Goal: Communication & Community: Ask a question

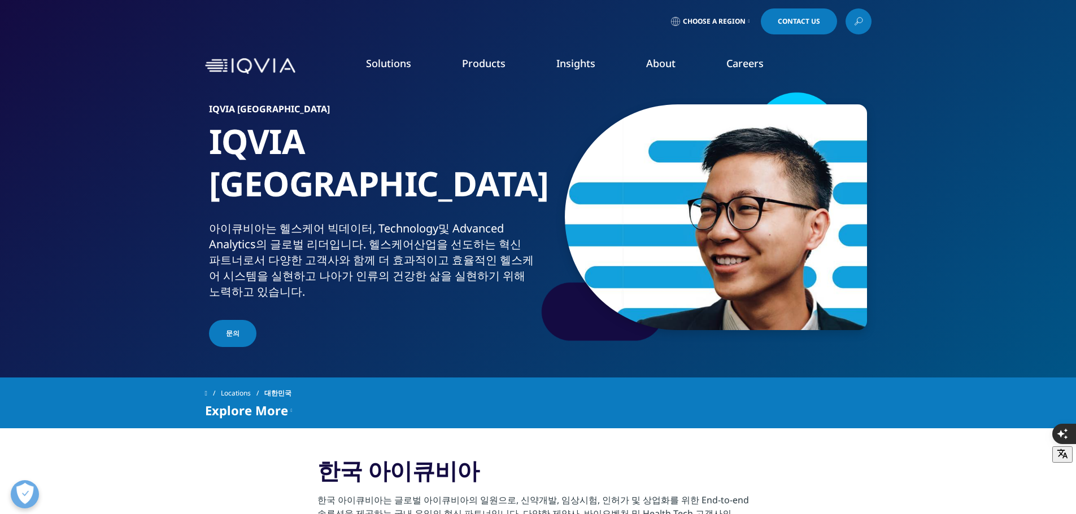
click at [234, 320] on link "문의" at bounding box center [232, 333] width 47 height 27
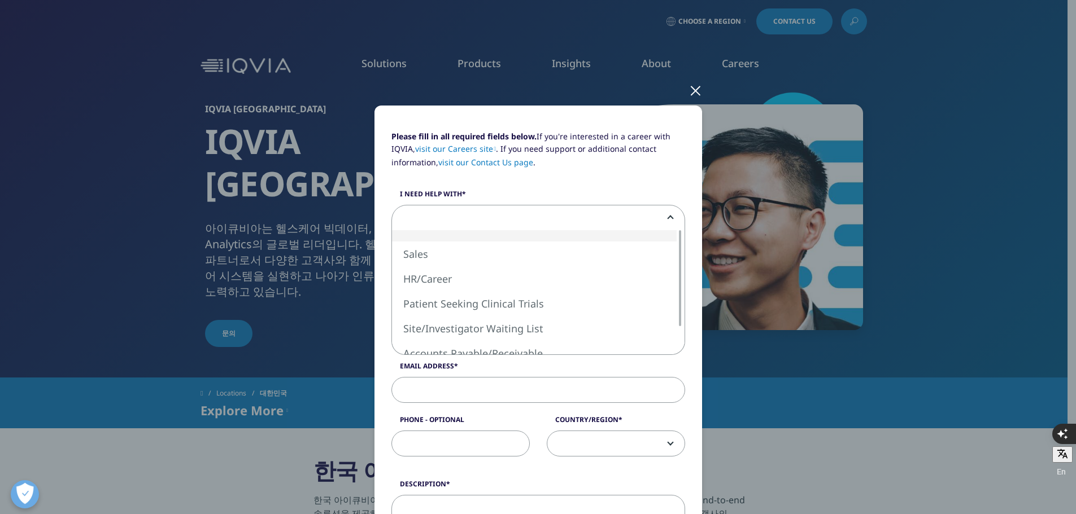
click at [440, 226] on span at bounding box center [538, 219] width 292 height 26
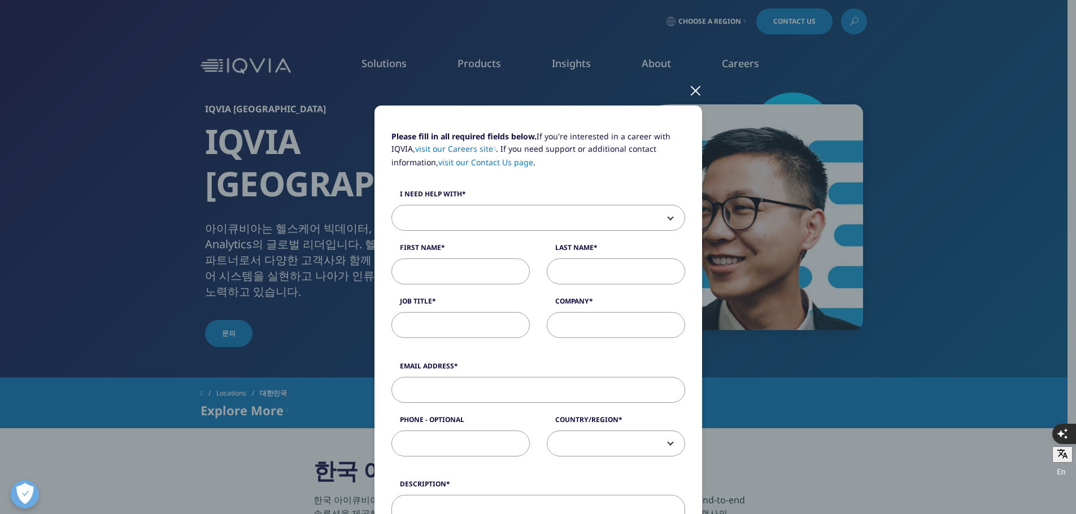
click at [692, 89] on div at bounding box center [695, 90] width 13 height 31
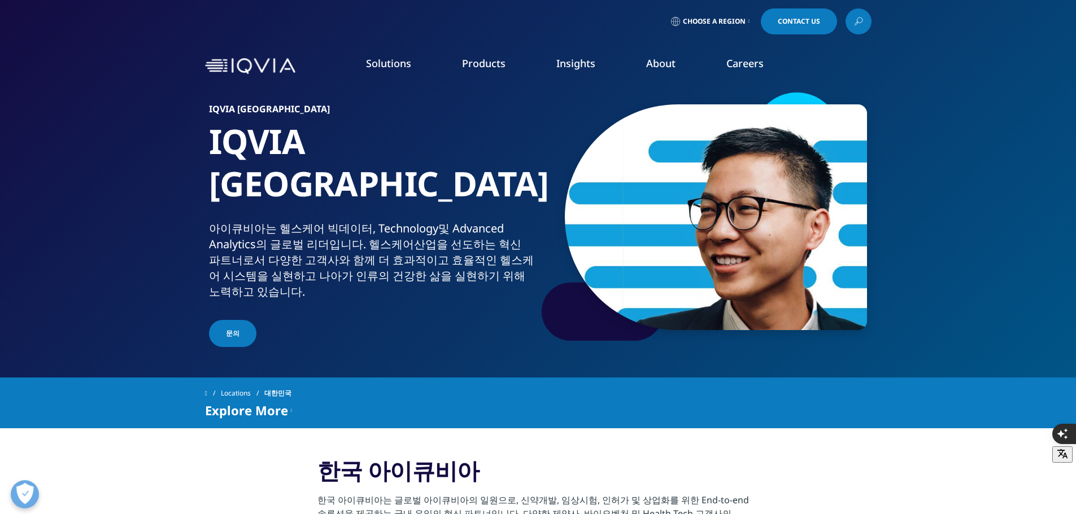
click at [778, 25] on span "Contact Us" at bounding box center [799, 21] width 42 height 7
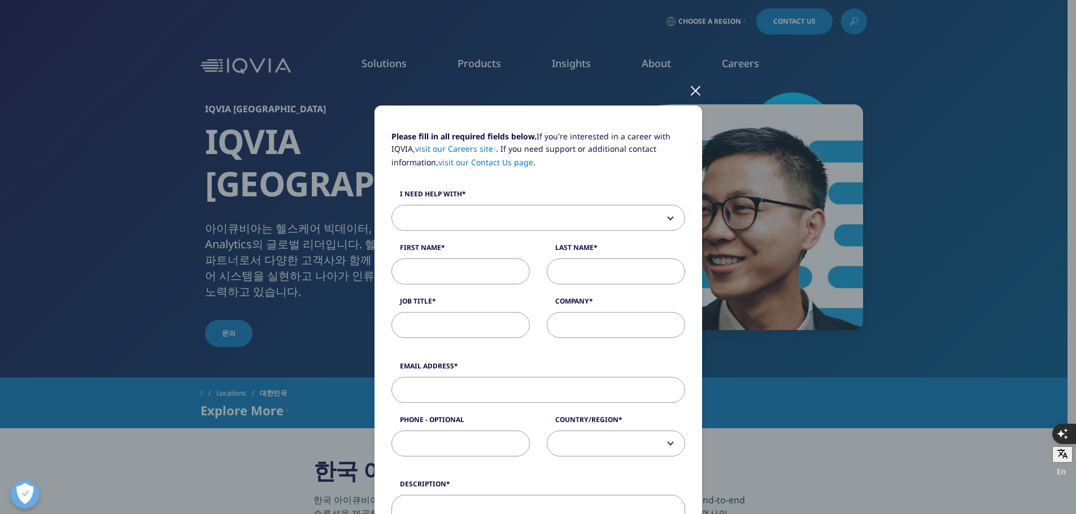
click at [474, 216] on span at bounding box center [538, 219] width 292 height 26
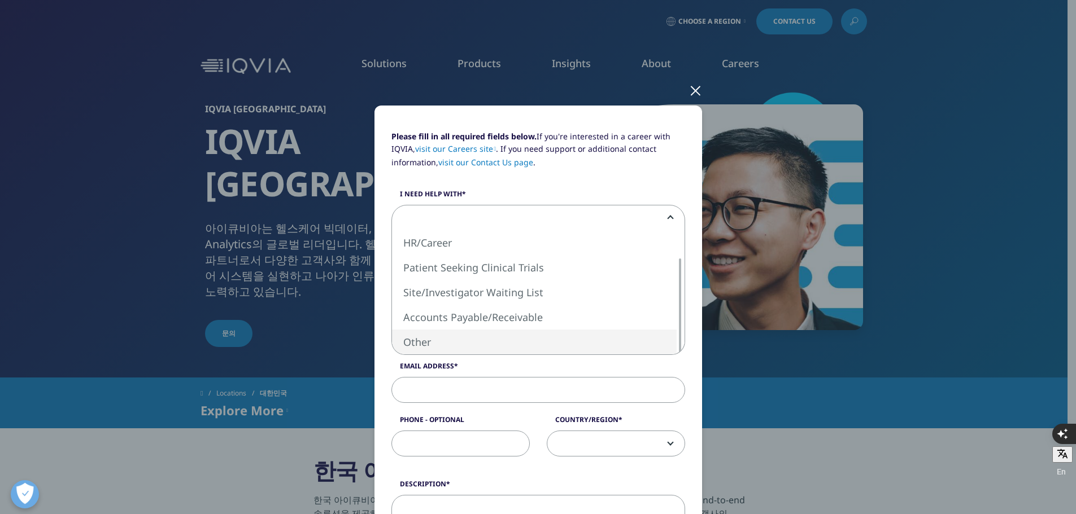
select select "Other"
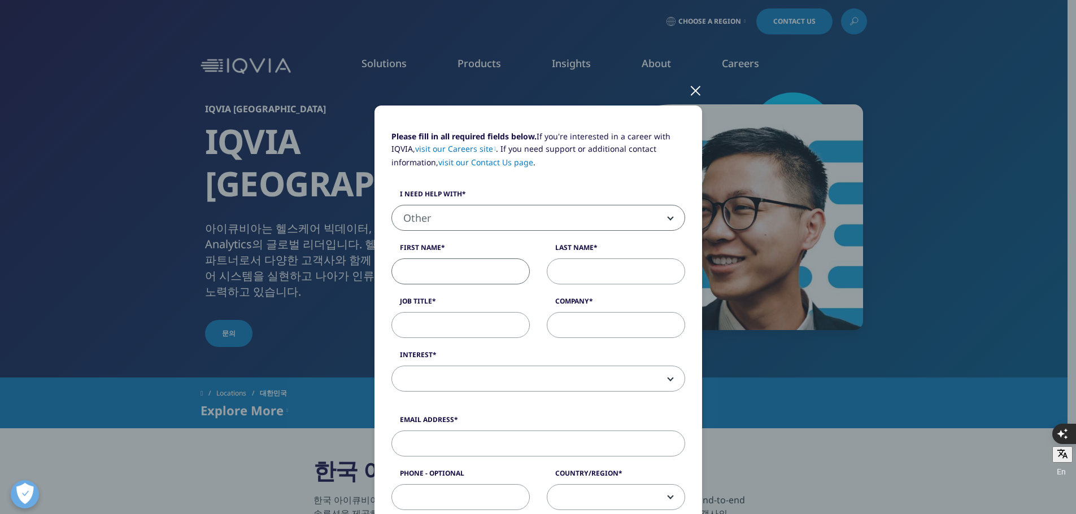
click at [455, 276] on input "First Name" at bounding box center [460, 272] width 138 height 26
click at [455, 276] on input "ㅏ몸ㄷ" at bounding box center [460, 272] width 138 height 26
type input "ㅏ"
type input "Kahae"
click at [574, 269] on input "Last Name" at bounding box center [616, 272] width 138 height 26
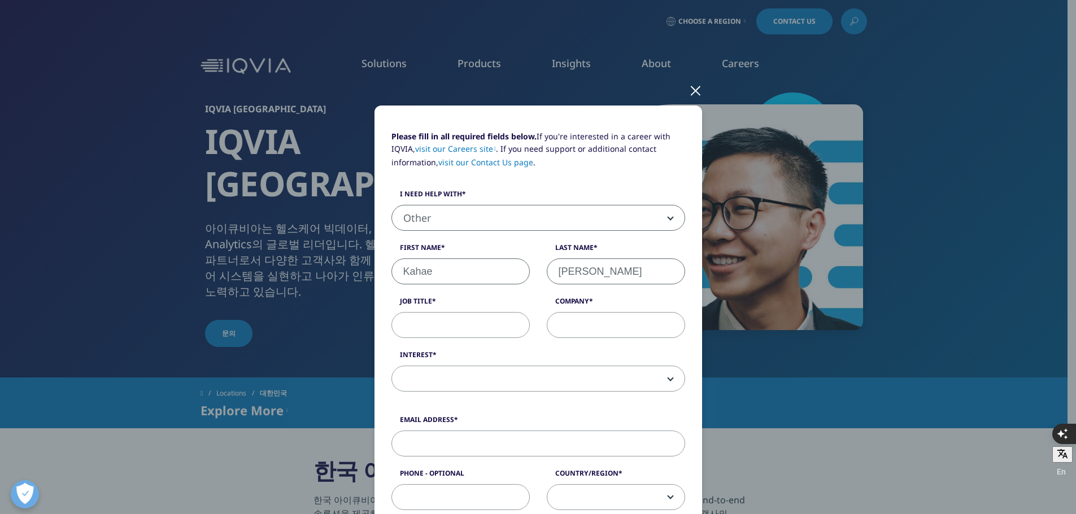
type input "Nielsen"
type input "Dr."
click at [628, 337] on div "Please fill in all required fields below. If you're interested in a career with…" at bounding box center [538, 266] width 311 height 273
click at [628, 335] on input "Company" at bounding box center [616, 325] width 138 height 26
drag, startPoint x: 610, startPoint y: 308, endPoint x: 612, endPoint y: 326, distance: 18.7
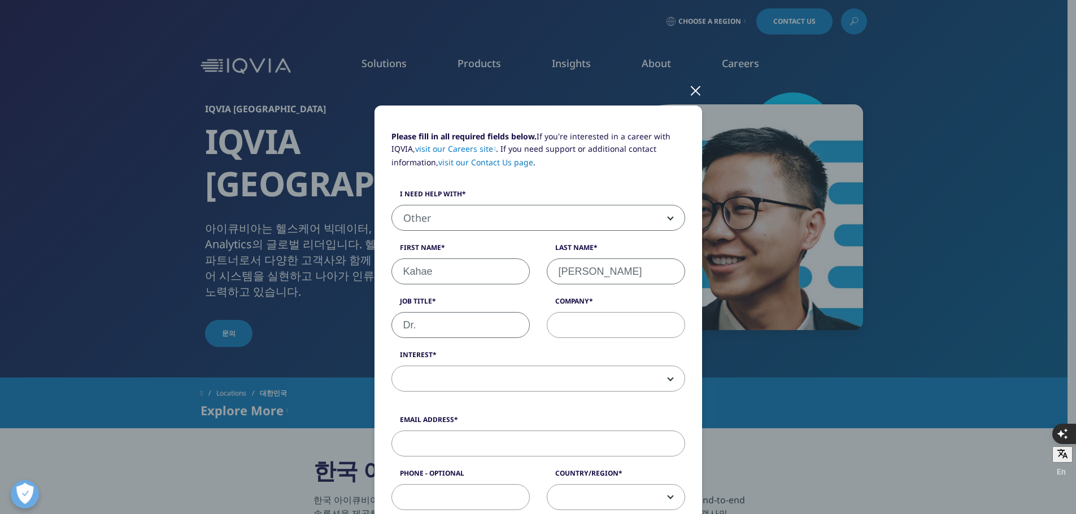
click at [612, 321] on div "Company" at bounding box center [615, 317] width 155 height 42
click at [612, 326] on input "Company" at bounding box center [616, 325] width 138 height 26
type input "OsteoSys"
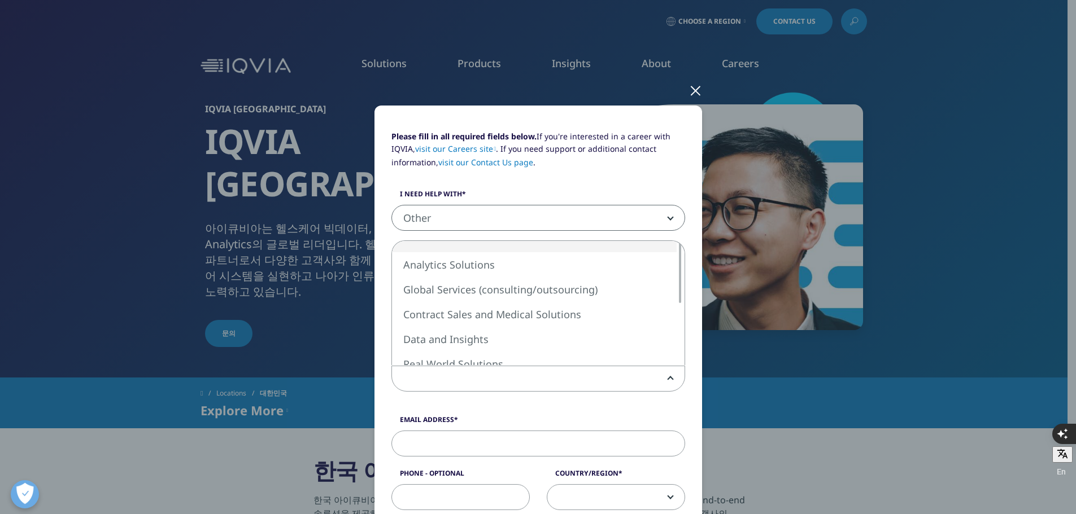
click at [581, 370] on span at bounding box center [538, 379] width 292 height 26
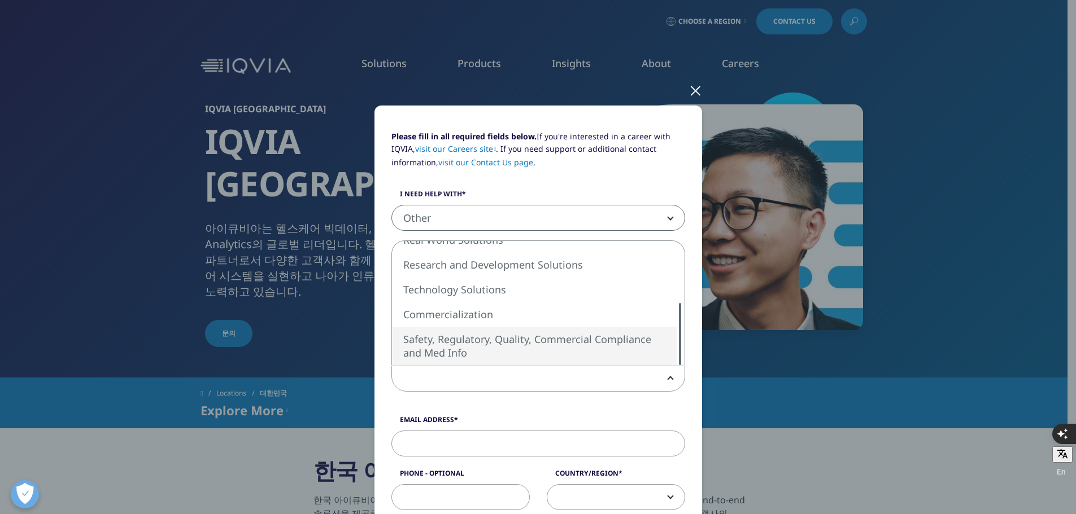
select select "Safety Regulatory Quality Commercial Compliance"
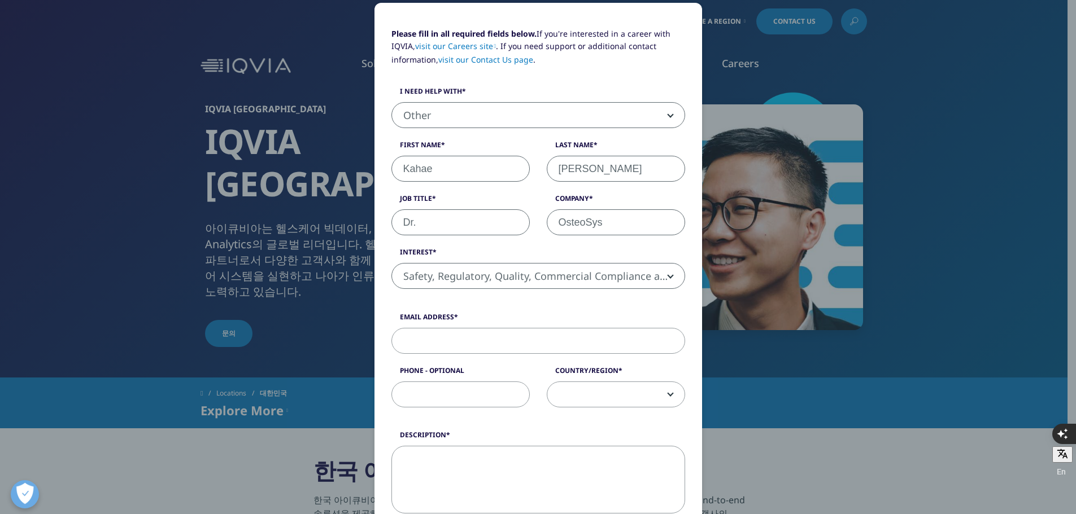
scroll to position [113, 0]
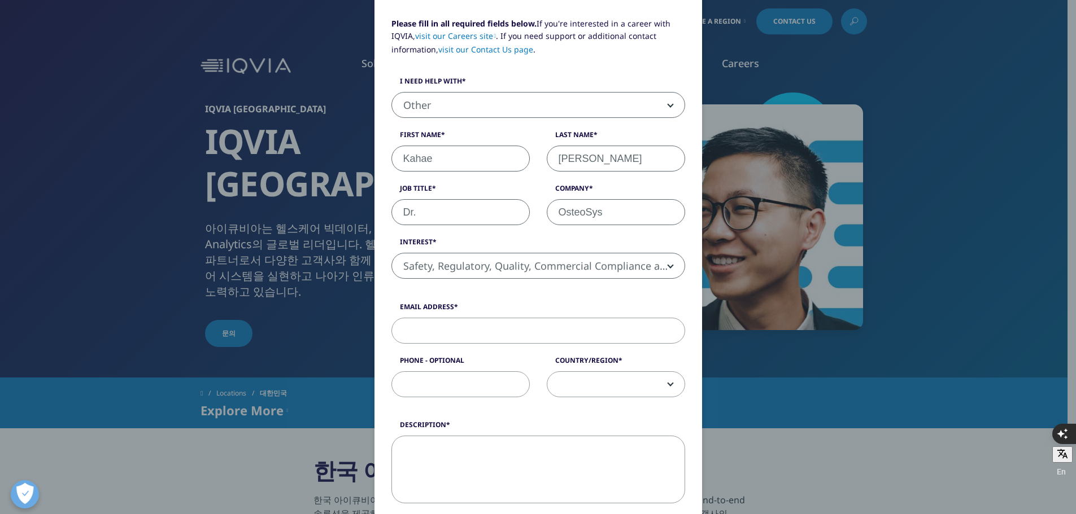
click at [518, 329] on input "Email Address" at bounding box center [538, 331] width 294 height 26
type input "knielsen@osteosys.con"
click at [645, 382] on span at bounding box center [615, 385] width 137 height 26
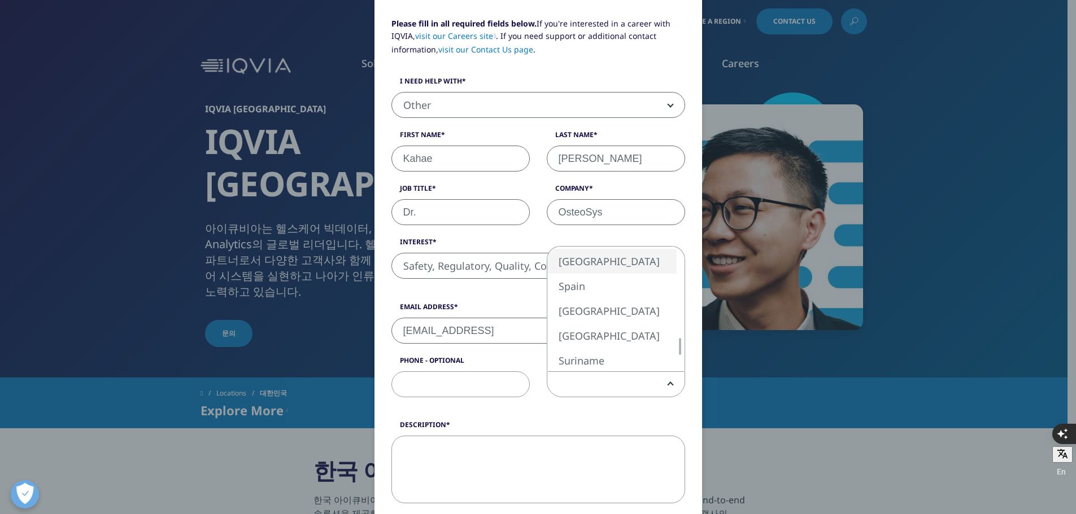
select select "South Korea"
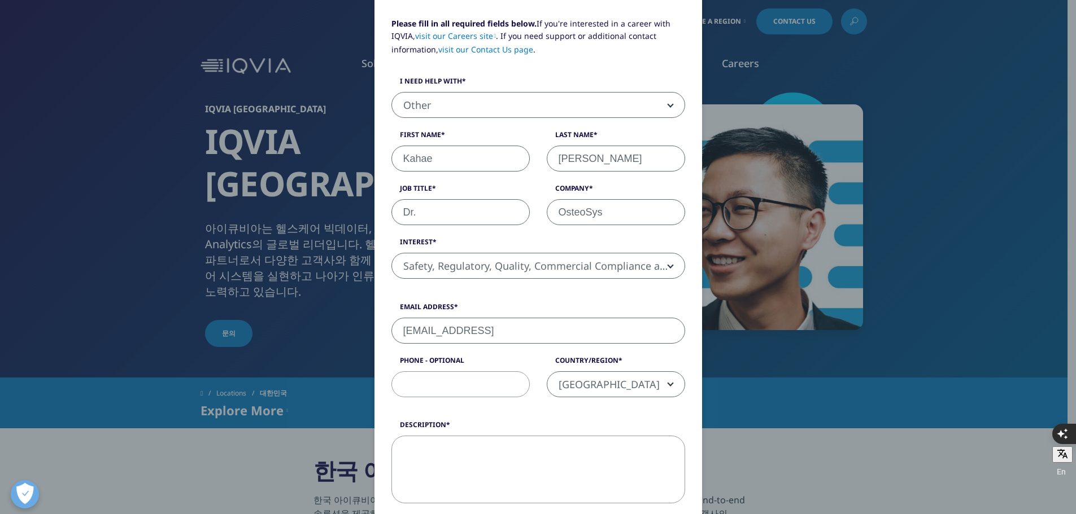
click at [462, 456] on textarea "Description" at bounding box center [538, 470] width 294 height 68
drag, startPoint x: 462, startPoint y: 456, endPoint x: 410, endPoint y: 449, distance: 51.8
click at [410, 449] on textarea "Description" at bounding box center [538, 470] width 294 height 68
drag, startPoint x: 479, startPoint y: 477, endPoint x: 443, endPoint y: 453, distance: 42.9
click at [479, 477] on textarea "Description" at bounding box center [538, 470] width 294 height 68
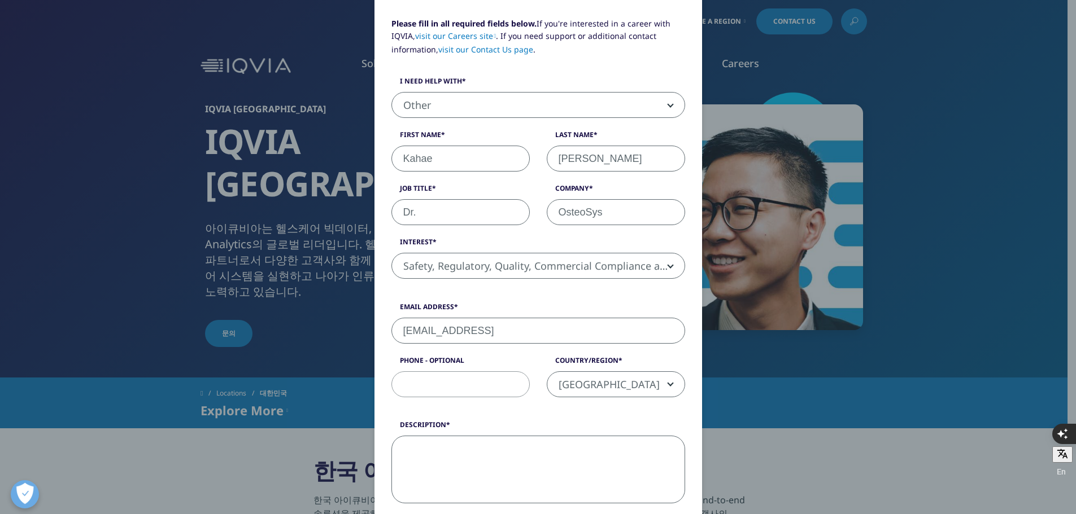
paste textarea "My name is Kahae Nielsen, I am the clinical marketing manager at OsteoSys, a So…"
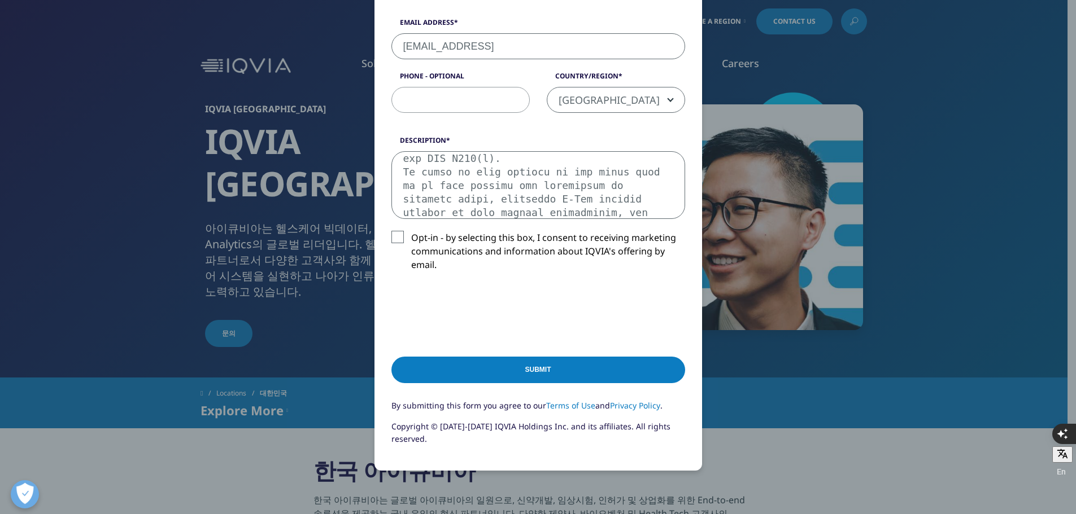
scroll to position [478, 0]
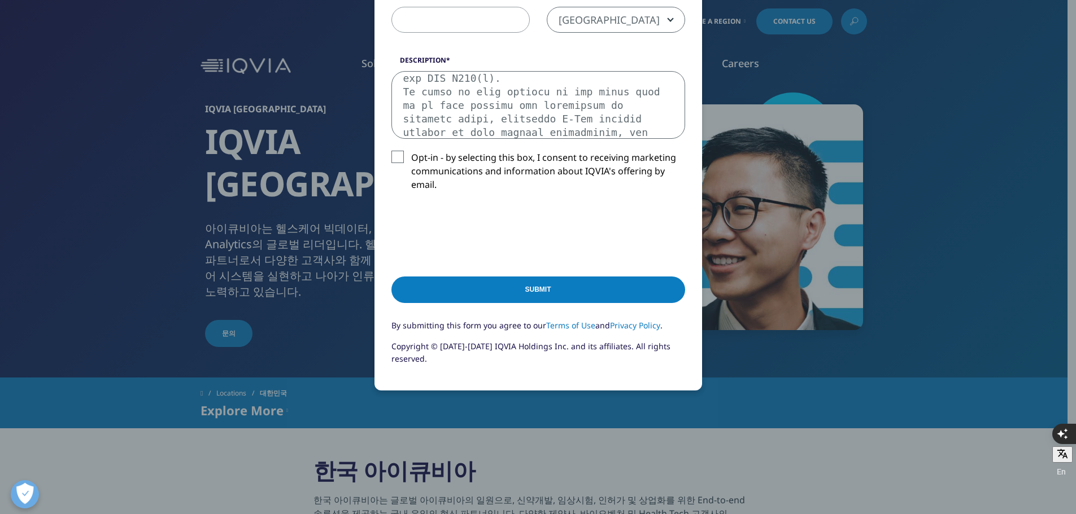
click at [500, 116] on textarea "Description" at bounding box center [538, 105] width 294 height 68
drag, startPoint x: 518, startPoint y: 91, endPoint x: 530, endPoint y: 99, distance: 14.3
click at [525, 96] on textarea "Description" at bounding box center [538, 105] width 294 height 68
click at [539, 89] on textarea "Description" at bounding box center [538, 105] width 294 height 68
drag, startPoint x: 536, startPoint y: 128, endPoint x: 552, endPoint y: 134, distance: 17.0
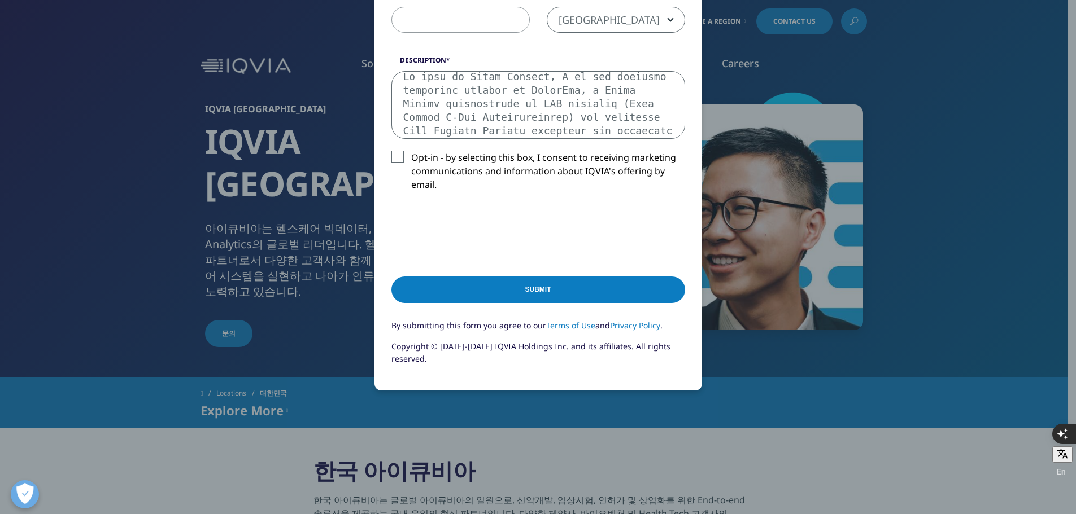
click at [539, 129] on textarea "Description" at bounding box center [538, 105] width 294 height 68
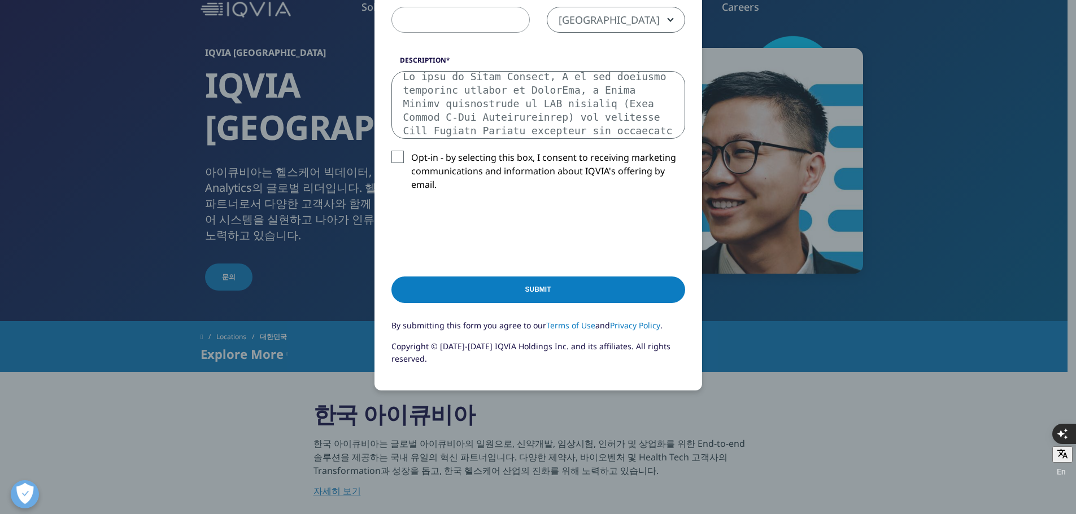
click at [621, 130] on textarea "Description" at bounding box center [538, 105] width 294 height 68
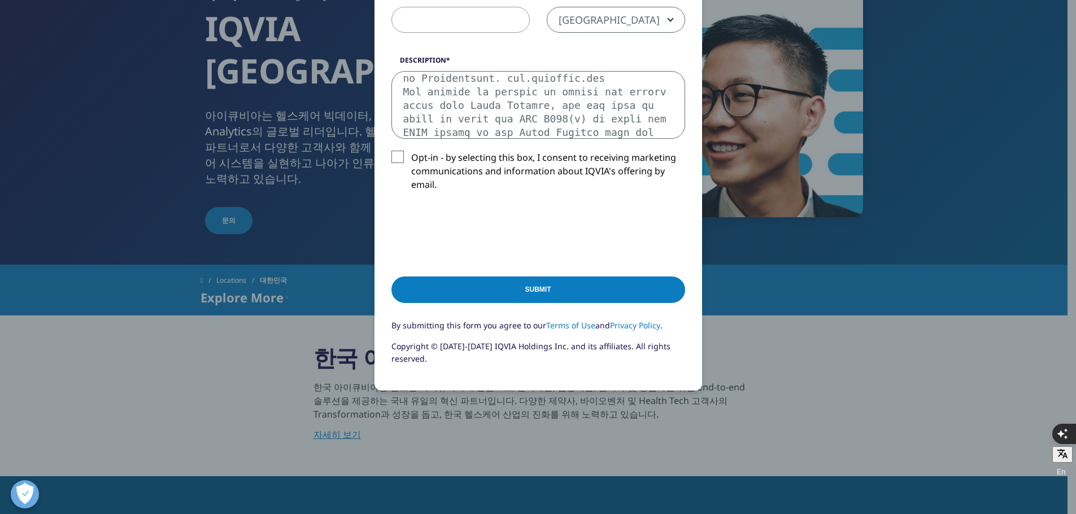
scroll to position [169, 0]
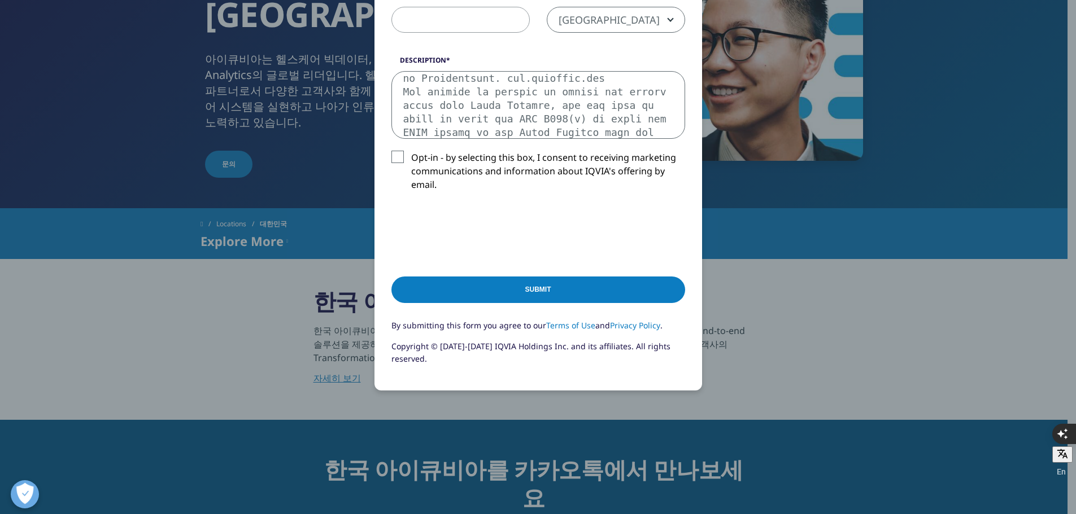
drag, startPoint x: 398, startPoint y: 132, endPoint x: 653, endPoint y: 130, distance: 255.2
click at [653, 130] on textarea "Description" at bounding box center [538, 105] width 294 height 68
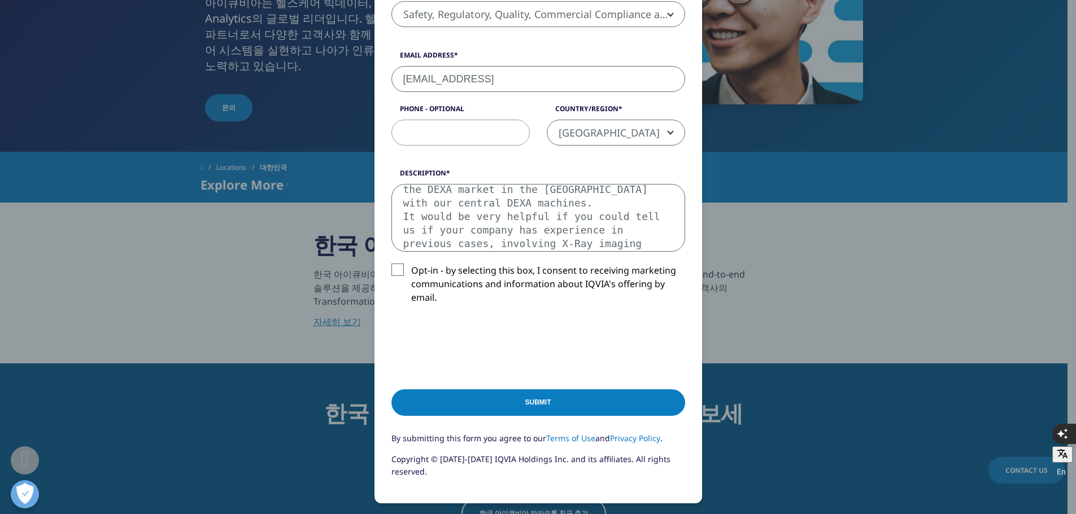
scroll to position [116, 0]
click at [536, 190] on textarea "My name is Kahae Nielsen, I am the clinical marketing manager at OsteoSys, a So…" at bounding box center [538, 218] width 294 height 68
click at [549, 194] on textarea "My name is Kahae Nielsen, I am the clinical marketing manager at OsteoSys, a So…" at bounding box center [538, 218] width 294 height 68
type textarea "My name is Kahae Nielsen, I am the clinical marketing manager at OsteoSys, a So…"
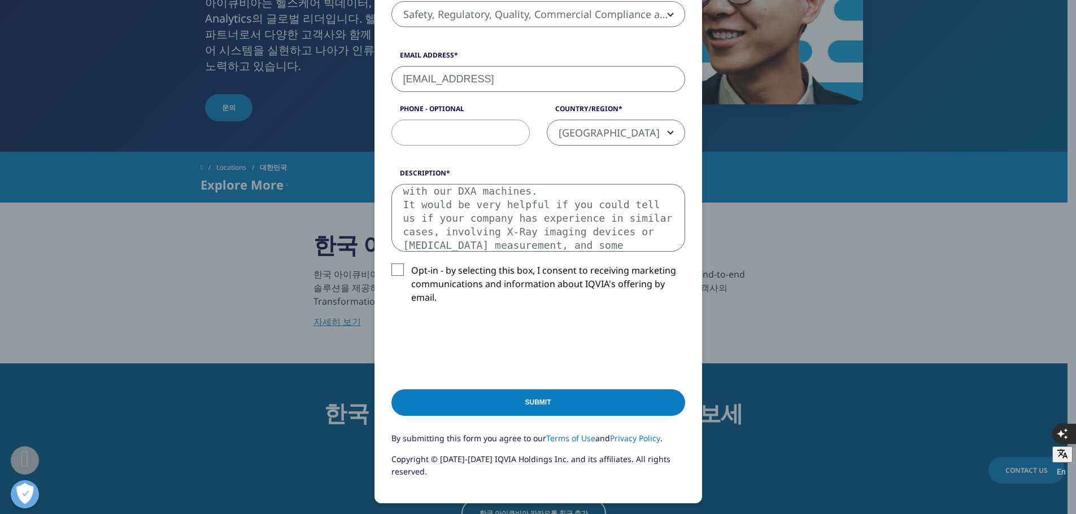
click at [486, 279] on label "Opt-in - by selecting this box, I consent to receiving marketing communications…" at bounding box center [538, 287] width 294 height 47
click at [411, 264] on input "Opt-in - by selecting this box, I consent to receiving marketing communications…" at bounding box center [411, 264] width 0 height 0
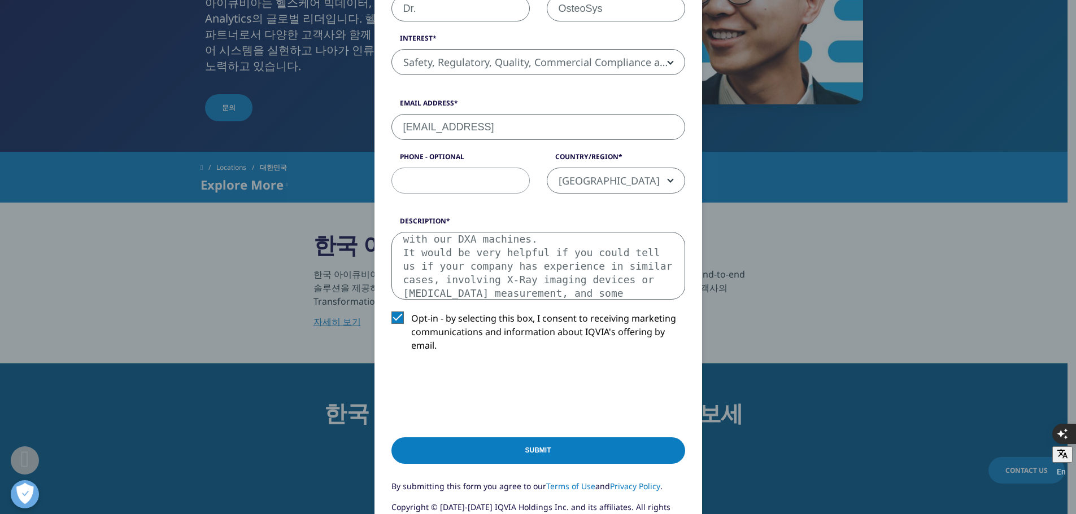
scroll to position [252, 0]
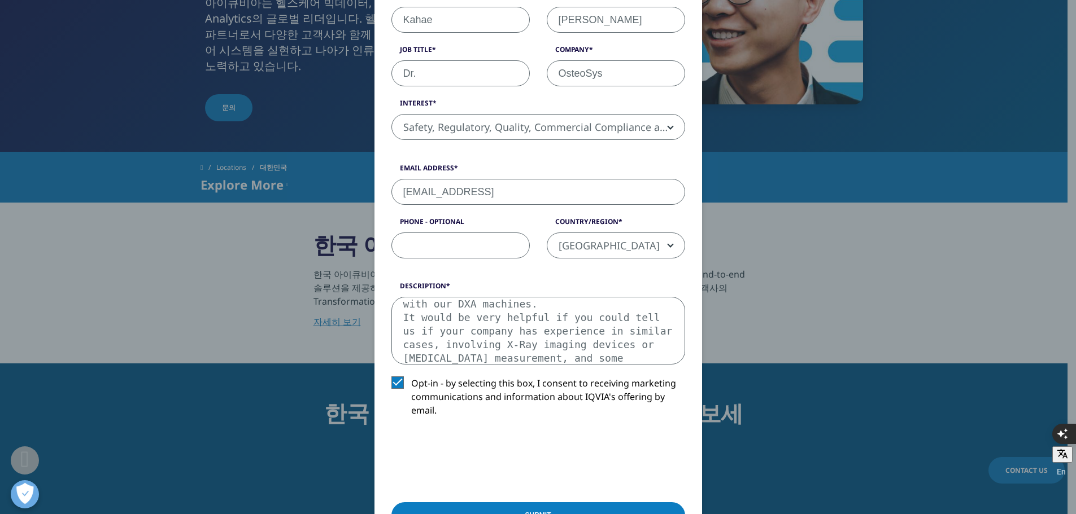
click at [420, 248] on input "Phone - Optional" at bounding box center [460, 246] width 138 height 26
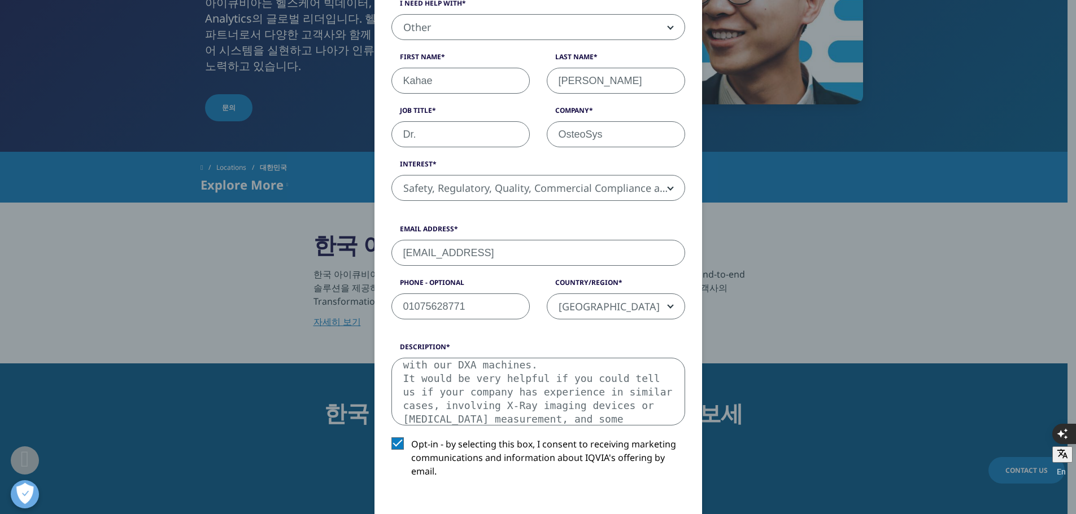
scroll to position [195, 0]
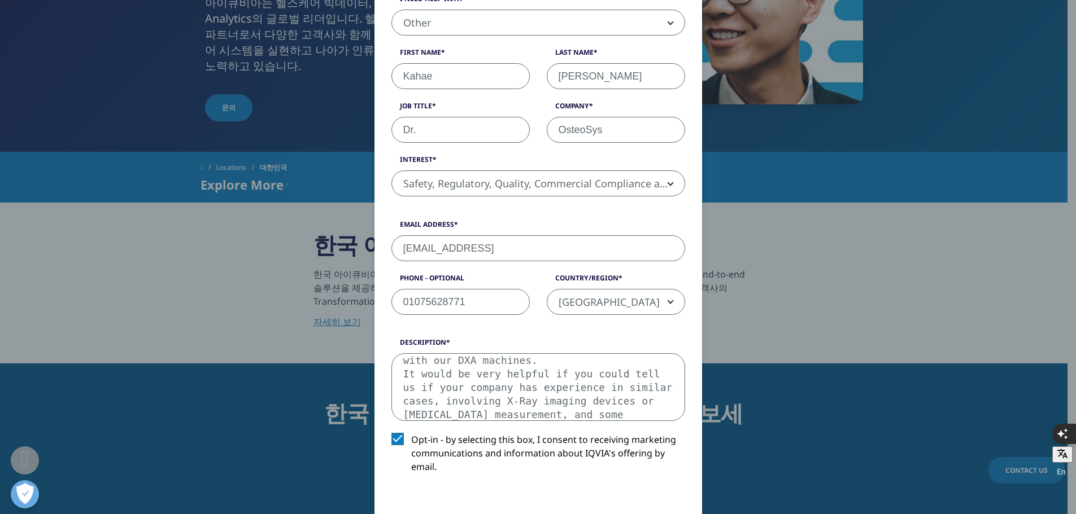
type input "01075628771"
click at [521, 396] on textarea "My name is Kahae Nielsen, I am the clinical marketing manager at OsteoSys, a So…" at bounding box center [538, 387] width 294 height 68
drag, startPoint x: 398, startPoint y: 360, endPoint x: 655, endPoint y: 401, distance: 260.1
click at [655, 401] on textarea "My name is Kahae Nielsen, I am the clinical marketing manager at OsteoSys, a So…" at bounding box center [538, 387] width 294 height 68
click at [636, 411] on textarea "My name is Kahae Nielsen, I am the clinical marketing manager at OsteoSys, a So…" at bounding box center [538, 387] width 294 height 68
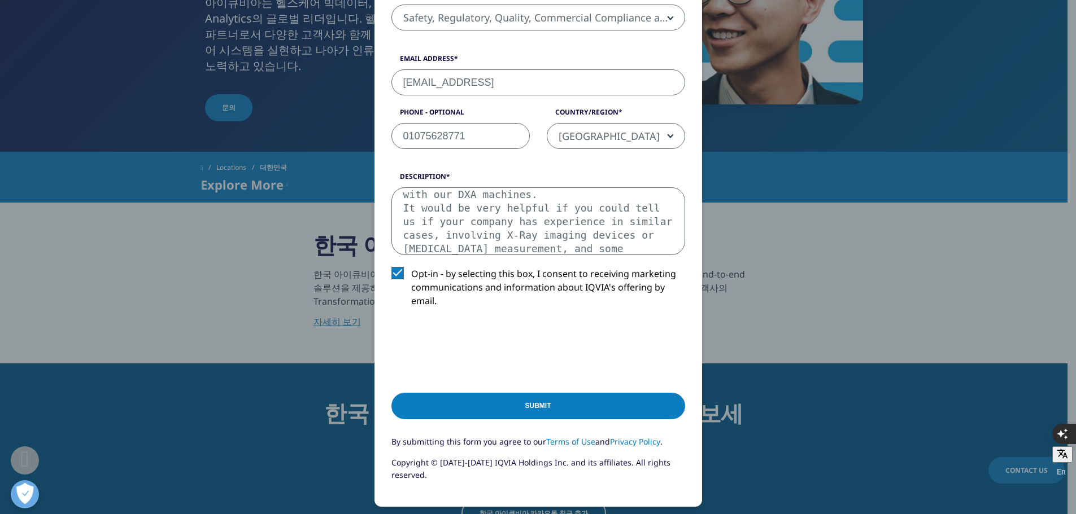
scroll to position [478, 0]
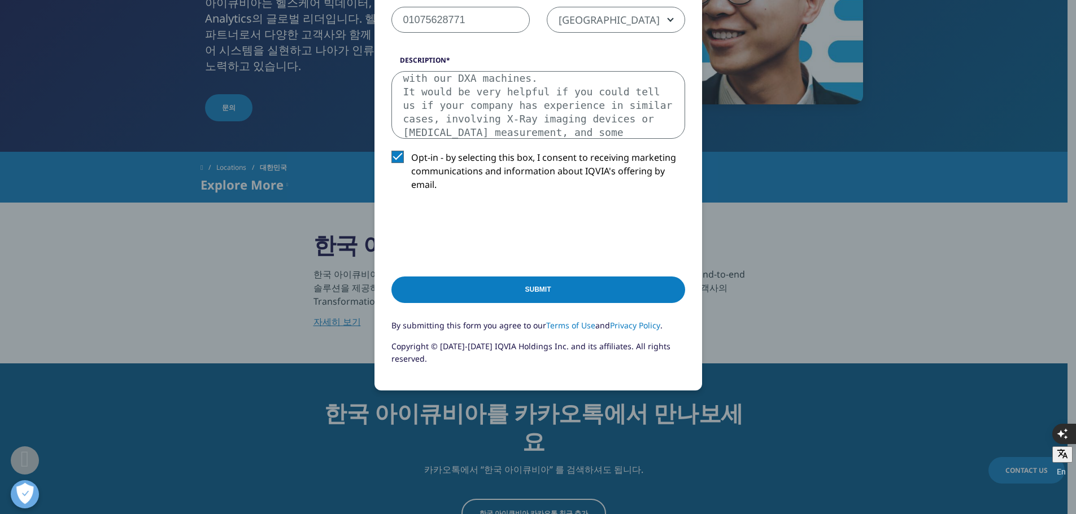
click at [512, 293] on input "Submit" at bounding box center [538, 290] width 294 height 27
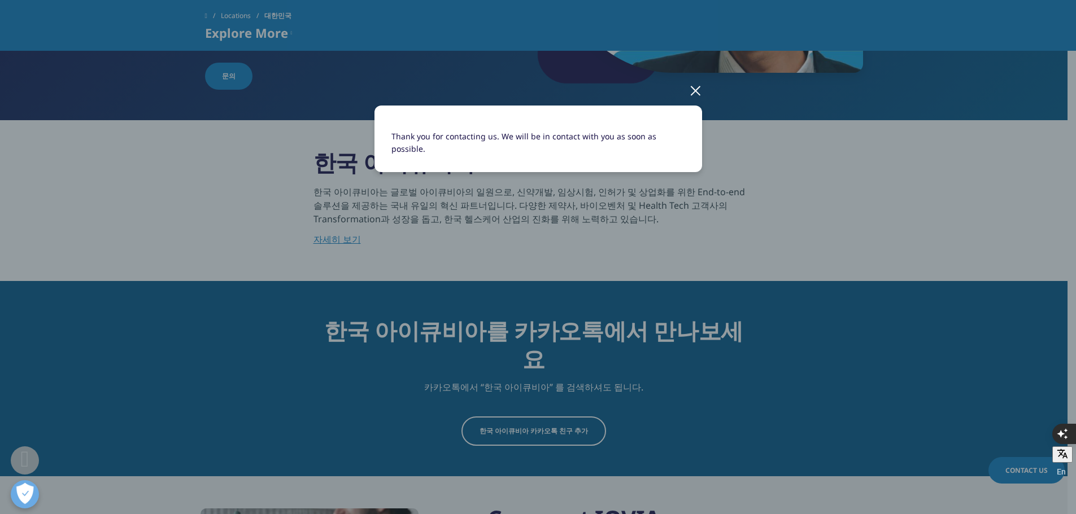
scroll to position [452, 0]
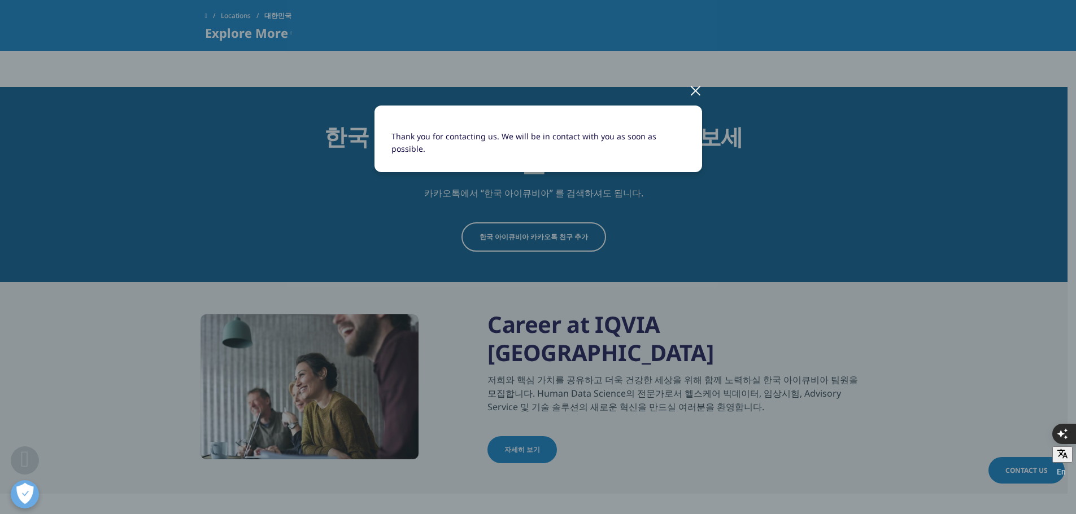
click at [696, 93] on div at bounding box center [695, 90] width 13 height 31
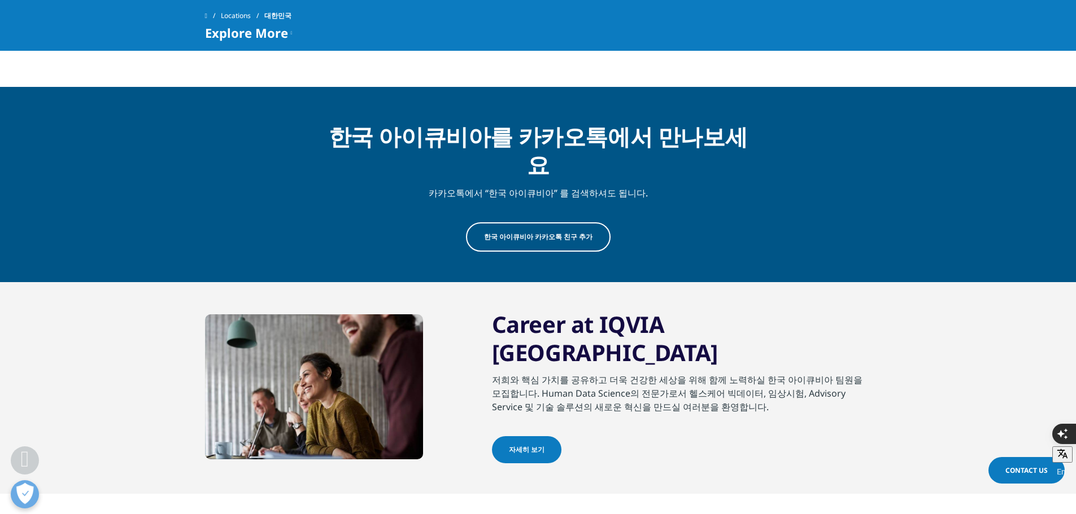
click at [62, 334] on div "Career at IQVIA Korea 저희와 핵심 가치를 공유하고 더욱 건강한 세상을 위해 함께 노력하실 한국 아이큐비아 팀원을 모집합니다.…" at bounding box center [538, 388] width 1076 height 155
